Goal: Transaction & Acquisition: Purchase product/service

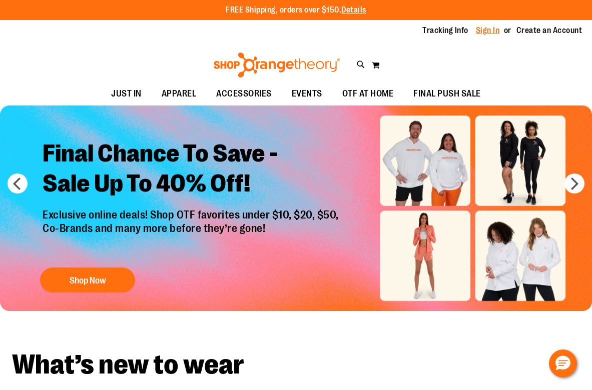
click at [490, 30] on link "Sign In" at bounding box center [488, 30] width 24 height 11
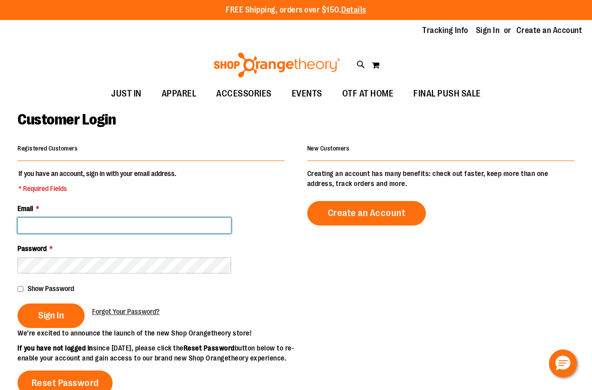
type input "**********"
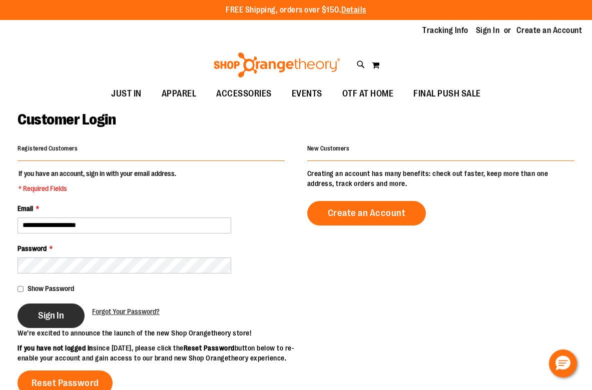
click at [58, 323] on button "Sign In" at bounding box center [51, 316] width 67 height 25
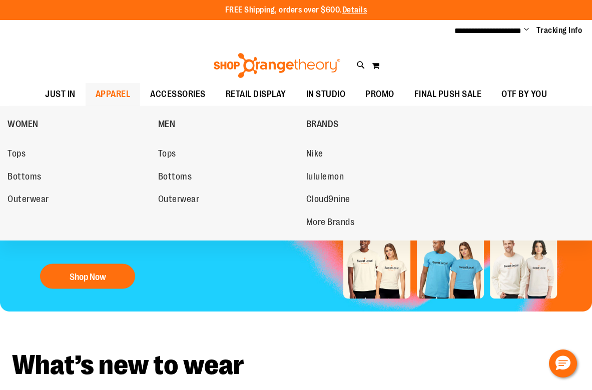
click at [116, 90] on span "APPAREL" at bounding box center [113, 94] width 35 height 23
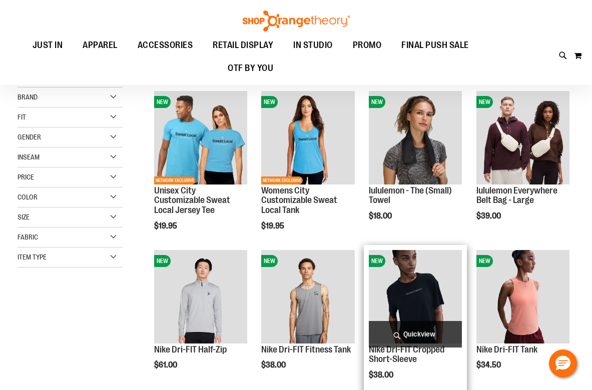
scroll to position [110, 0]
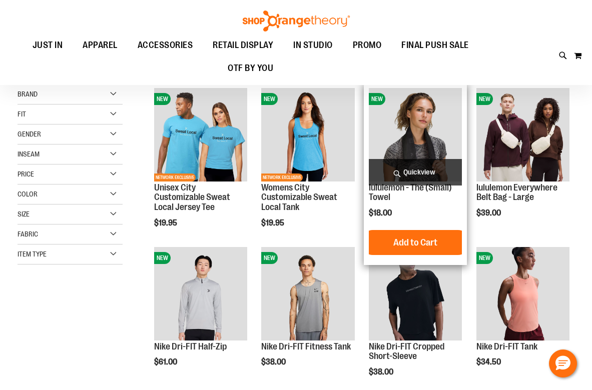
click at [433, 179] on span "Quickview" at bounding box center [415, 172] width 93 height 27
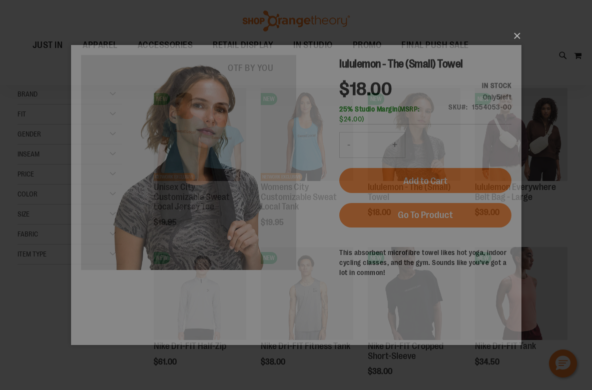
scroll to position [0, 0]
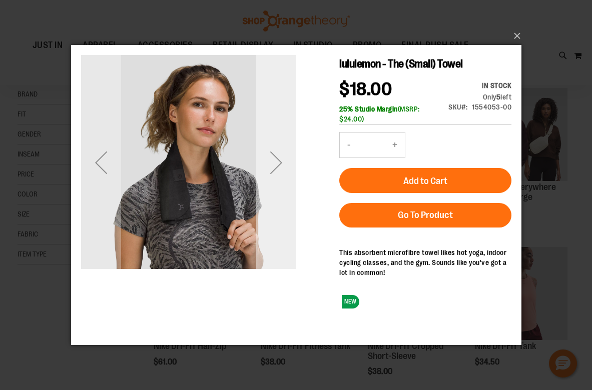
click at [271, 167] on div "Next" at bounding box center [276, 163] width 40 height 40
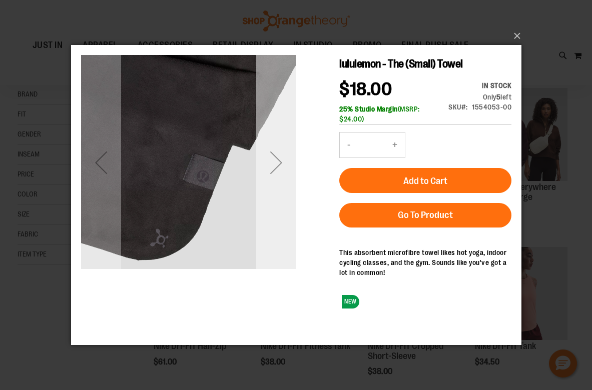
click at [274, 162] on div "Next" at bounding box center [276, 163] width 40 height 40
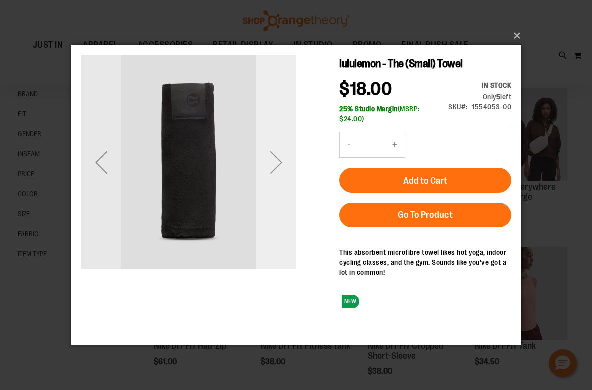
click at [276, 158] on div "Next" at bounding box center [276, 163] width 40 height 40
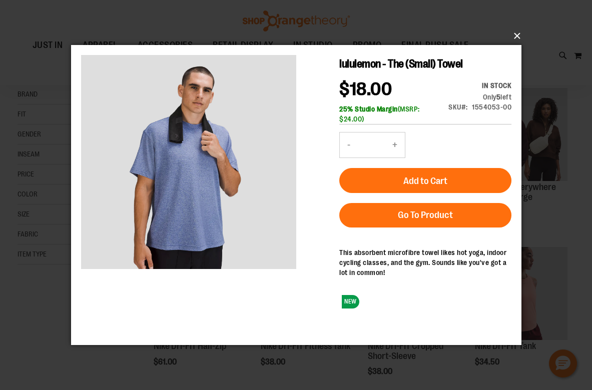
click at [517, 36] on button "×" at bounding box center [299, 36] width 450 height 22
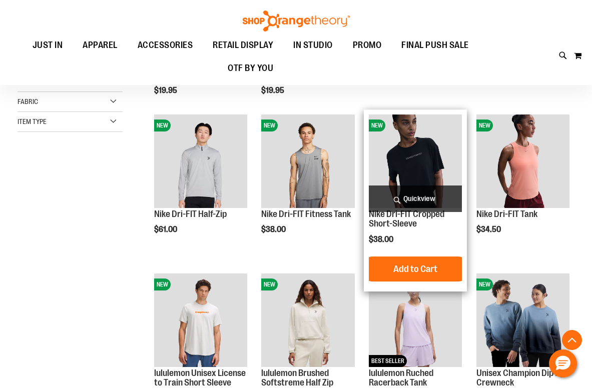
scroll to position [244, 0]
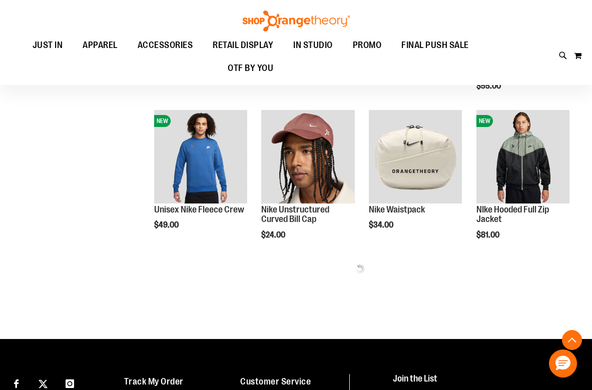
scroll to position [761, 0]
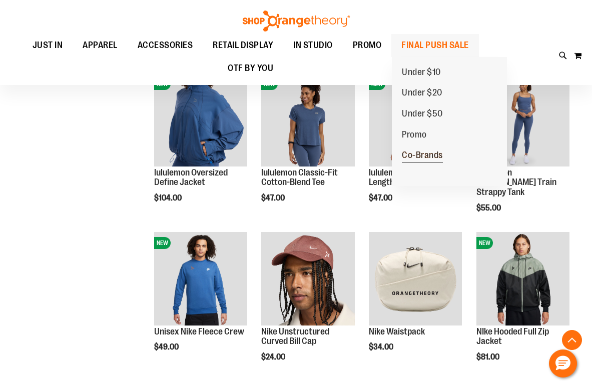
click at [427, 154] on span "Co-Brands" at bounding box center [422, 156] width 41 height 13
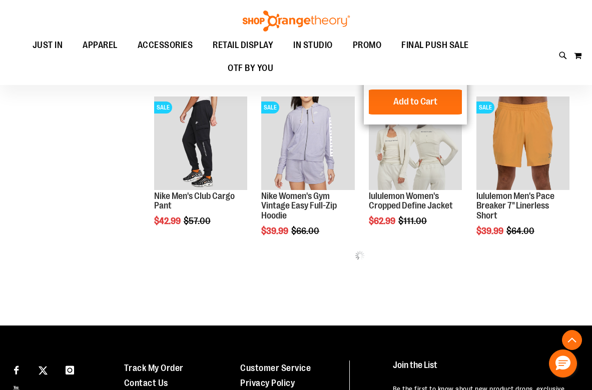
scroll to position [421, 0]
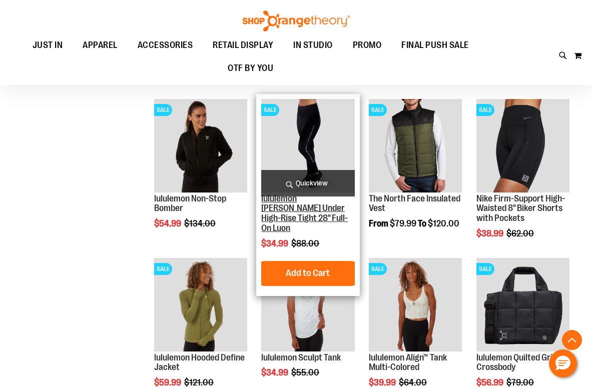
scroll to position [1230, 0]
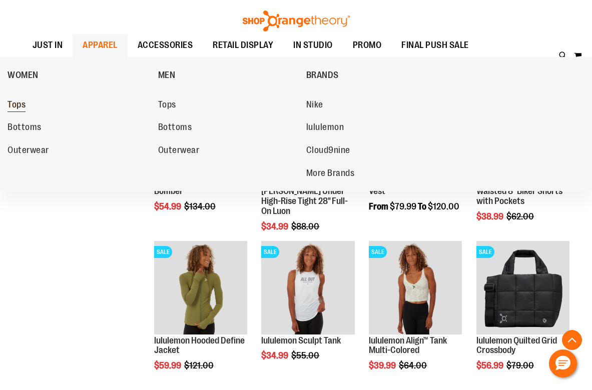
click at [18, 106] on span "Tops" at bounding box center [17, 106] width 18 height 13
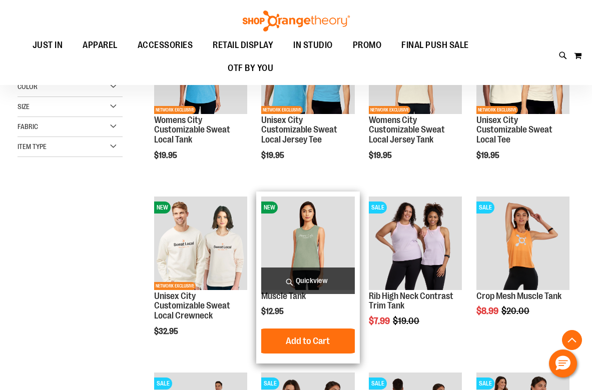
scroll to position [179, 0]
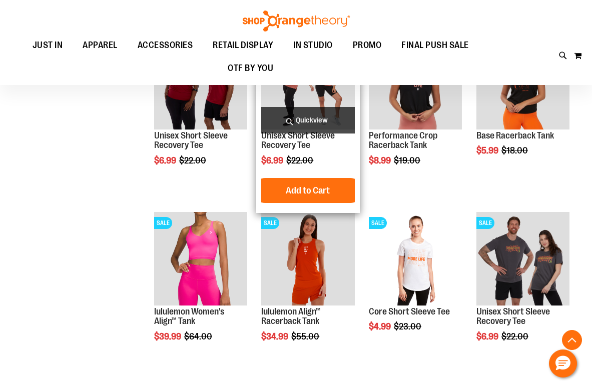
scroll to position [719, 0]
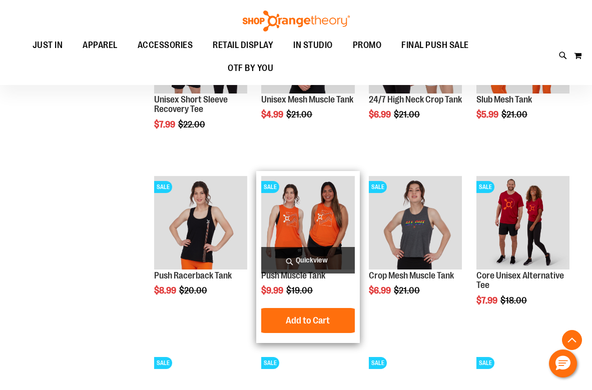
scroll to position [125, 0]
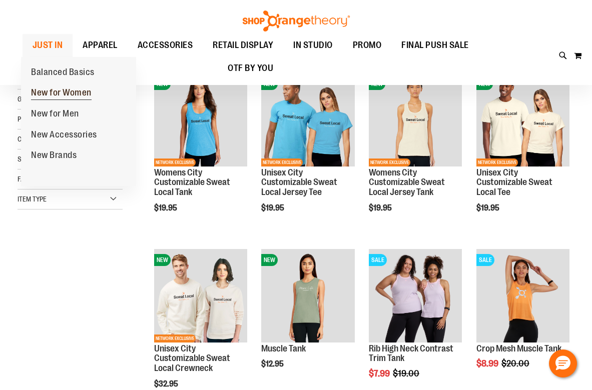
click at [56, 91] on span "New for Women" at bounding box center [61, 94] width 61 height 13
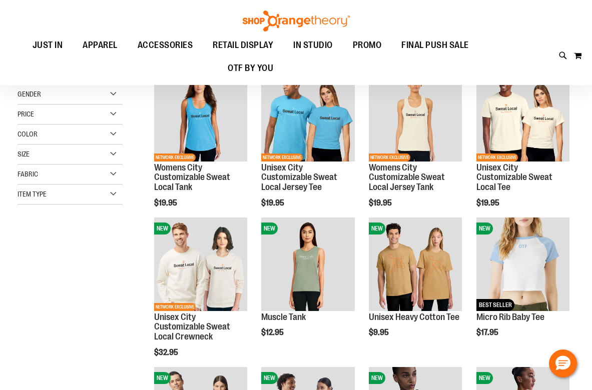
scroll to position [131, 0]
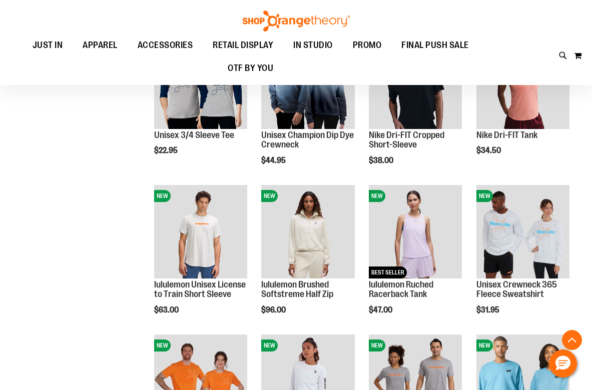
scroll to position [464, 0]
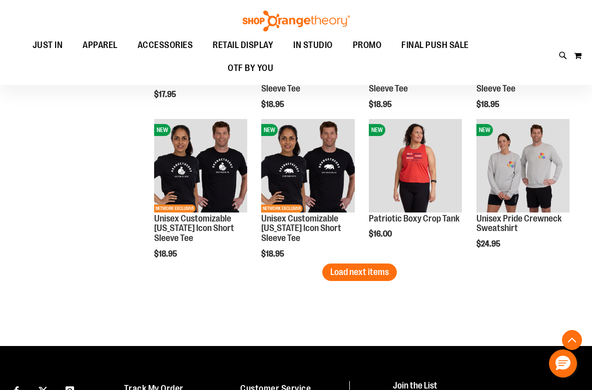
scroll to position [1322, 0]
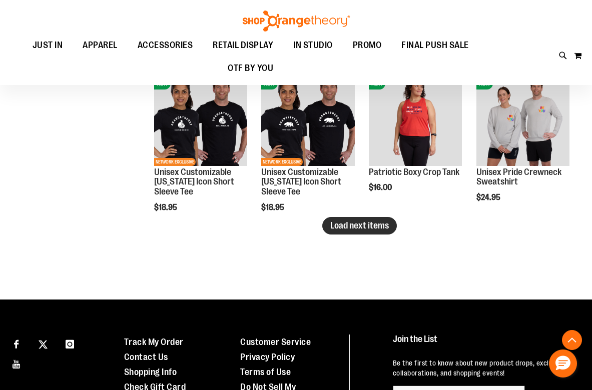
click at [349, 225] on span "Load next items" at bounding box center [359, 226] width 59 height 10
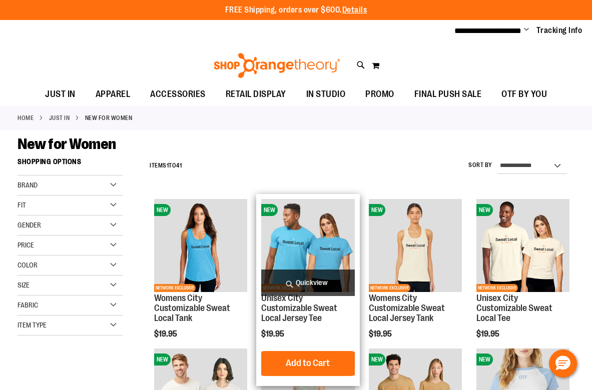
click at [317, 279] on span "Quickview" at bounding box center [307, 283] width 93 height 27
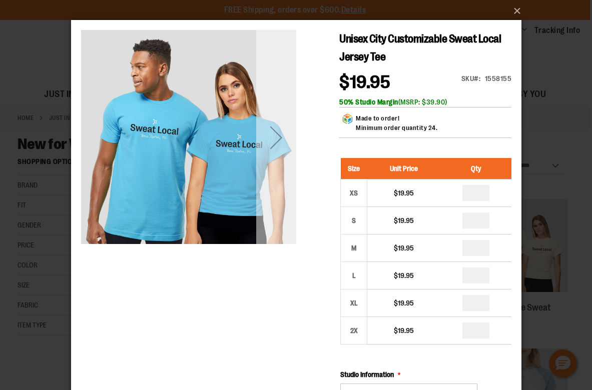
click at [285, 140] on div "Next" at bounding box center [276, 138] width 40 height 40
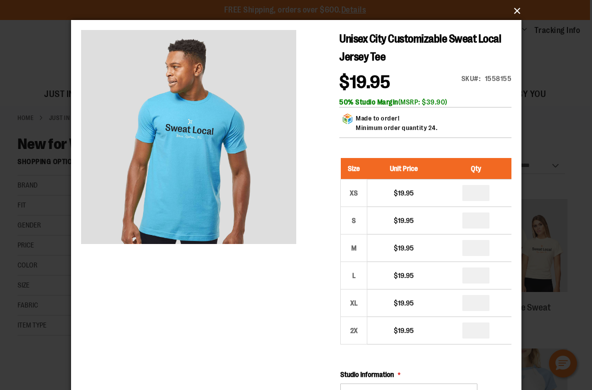
click at [521, 9] on button "×" at bounding box center [299, 11] width 450 height 22
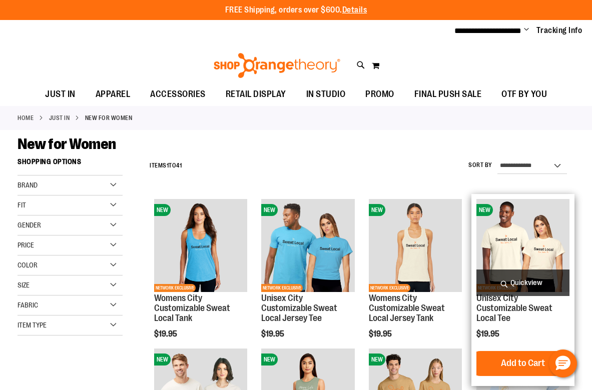
click at [527, 281] on span "Quickview" at bounding box center [522, 283] width 93 height 27
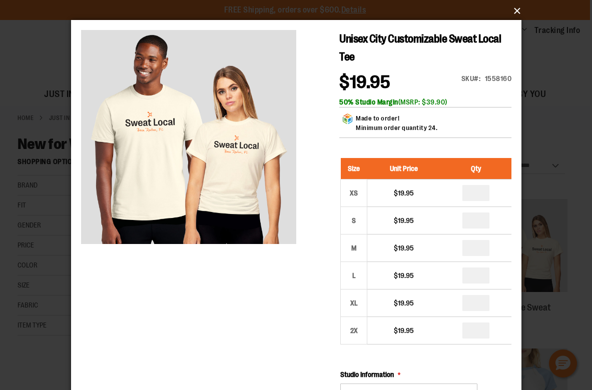
click at [517, 10] on button "×" at bounding box center [299, 11] width 450 height 22
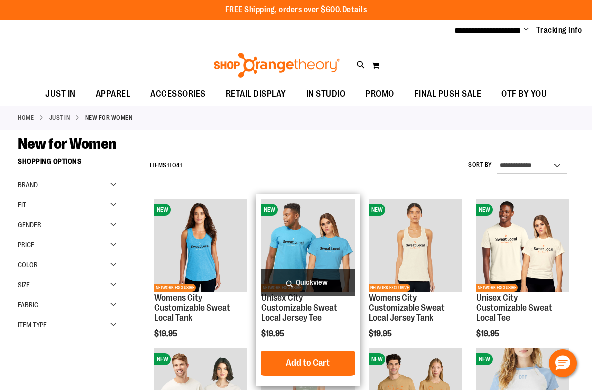
click at [297, 231] on img "product" at bounding box center [307, 245] width 93 height 93
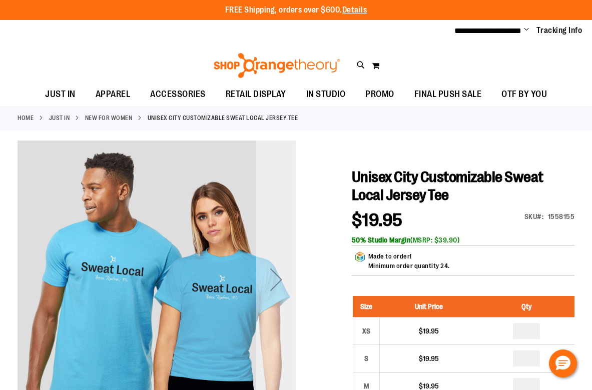
click at [278, 283] on div "Next" at bounding box center [276, 280] width 40 height 40
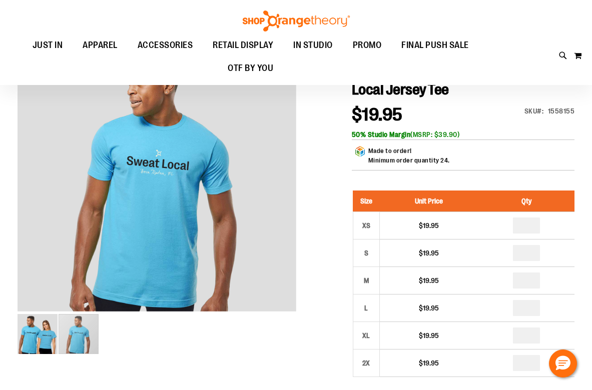
scroll to position [1, 0]
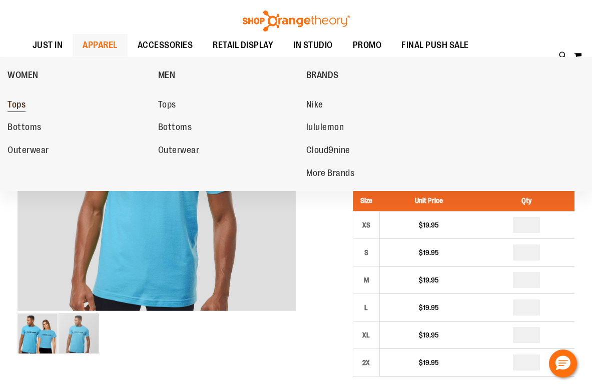
click at [16, 108] on span "Tops" at bounding box center [17, 106] width 18 height 13
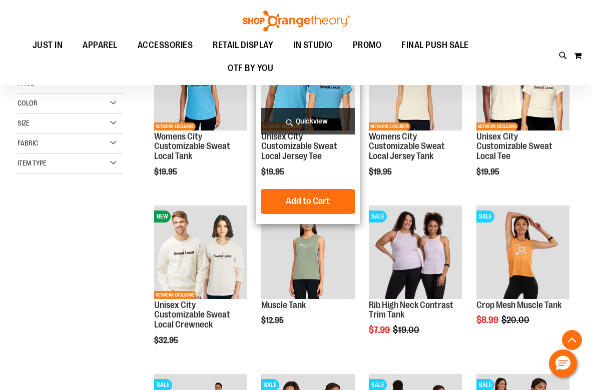
scroll to position [159, 0]
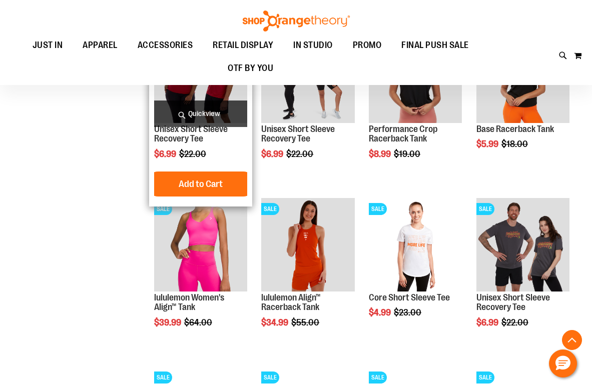
scroll to position [675, 0]
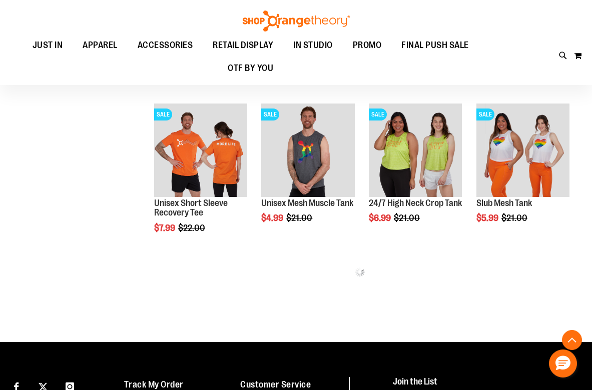
scroll to position [869, 0]
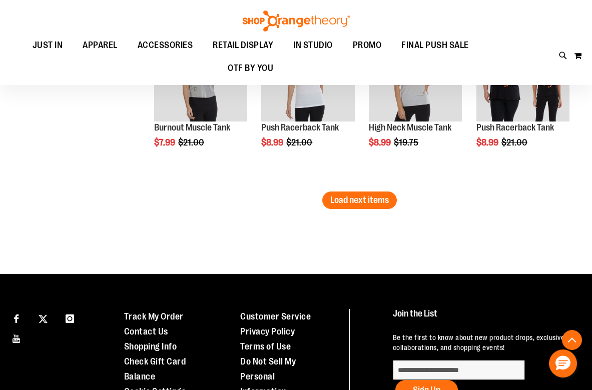
scroll to position [1517, 0]
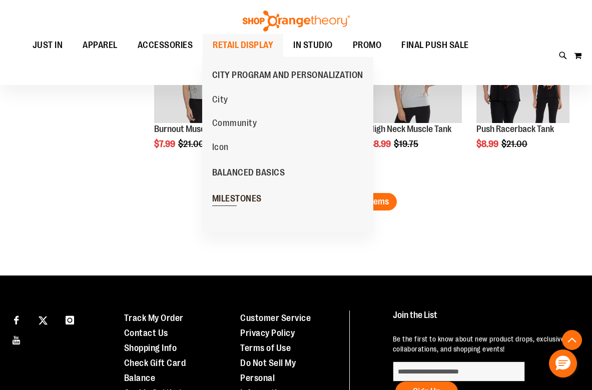
click at [245, 195] on span "MILESTONES" at bounding box center [237, 200] width 50 height 13
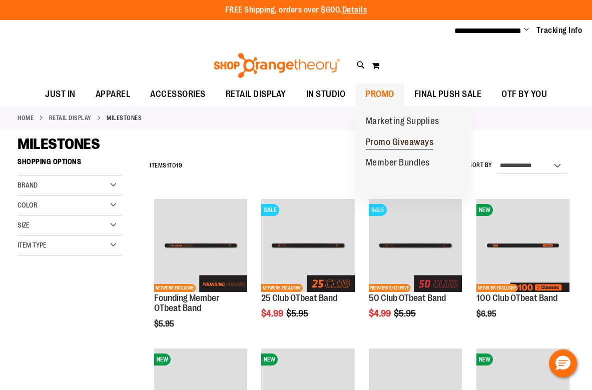
click at [384, 143] on span "Promo Giveaways" at bounding box center [400, 143] width 68 height 13
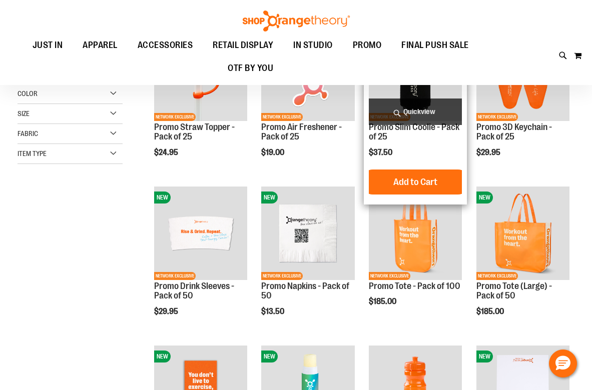
scroll to position [173, 0]
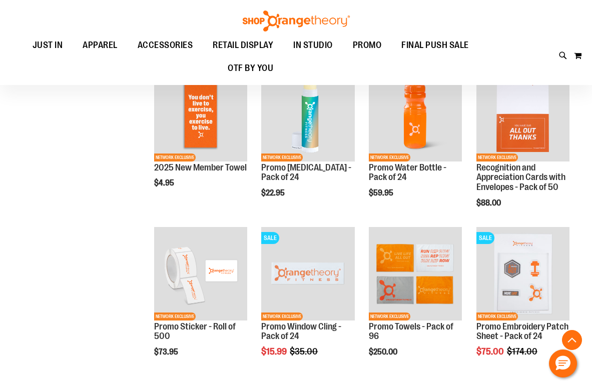
scroll to position [449, 0]
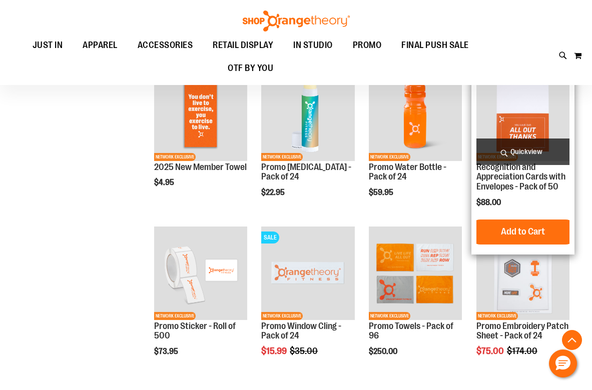
click at [524, 151] on span "Quickview" at bounding box center [522, 152] width 93 height 27
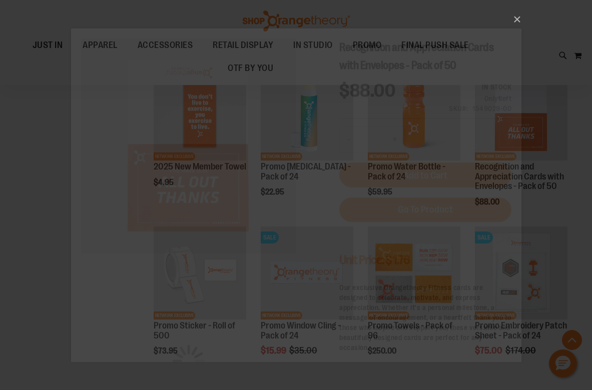
scroll to position [0, 0]
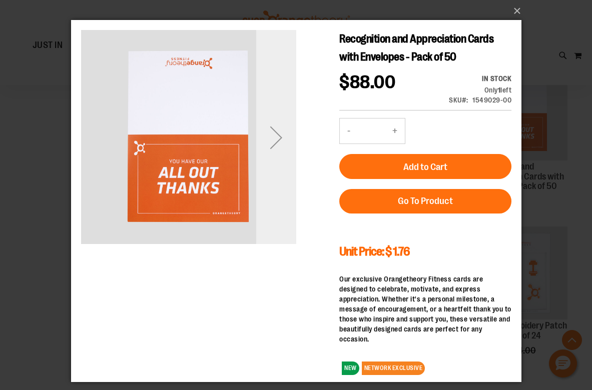
click at [269, 137] on div "Next" at bounding box center [276, 138] width 40 height 40
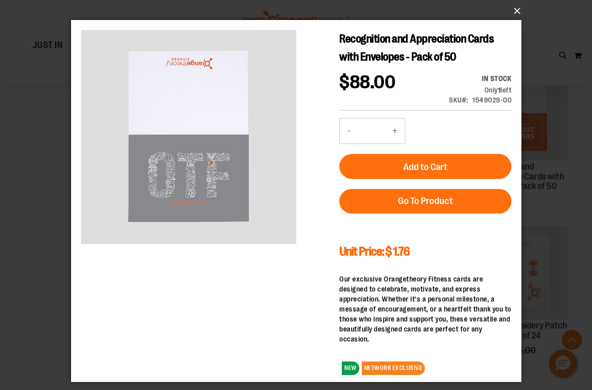
click at [517, 8] on button "×" at bounding box center [299, 11] width 450 height 22
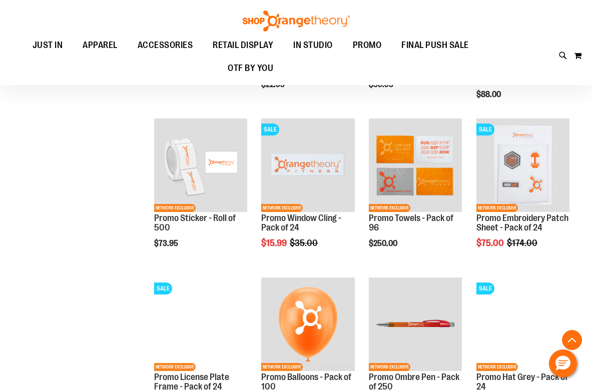
scroll to position [604, 0]
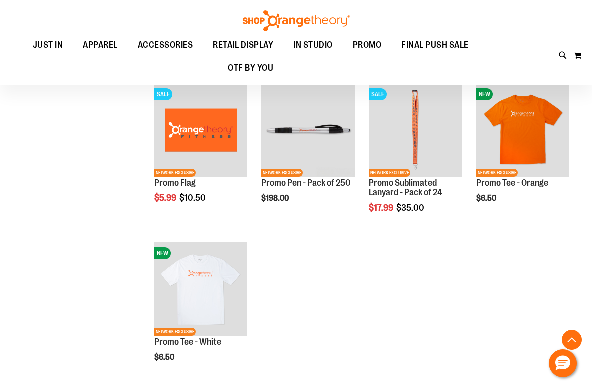
scroll to position [1071, 0]
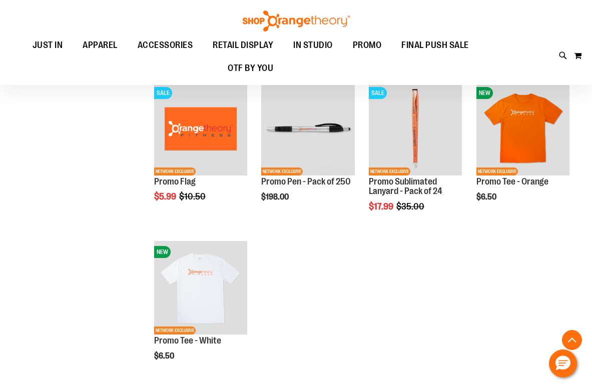
click at [382, 1] on div "Toggle Nav Search Popular Suggestions Advanced Search" at bounding box center [296, 42] width 592 height 85
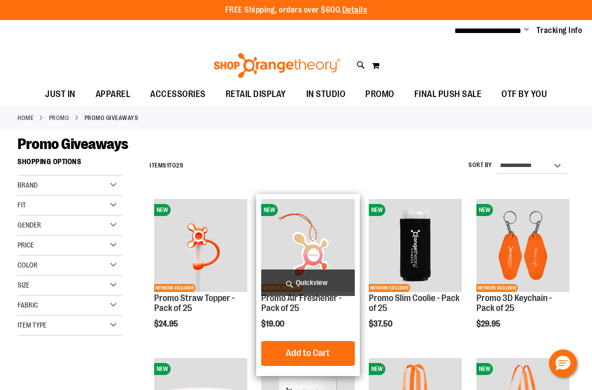
click at [308, 275] on span "Quickview" at bounding box center [307, 283] width 93 height 27
